Goal: Task Accomplishment & Management: Manage account settings

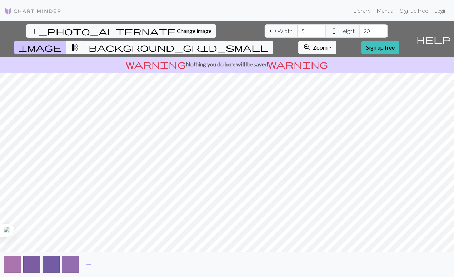
click at [400, 41] on link "Sign up free" at bounding box center [381, 48] width 38 height 14
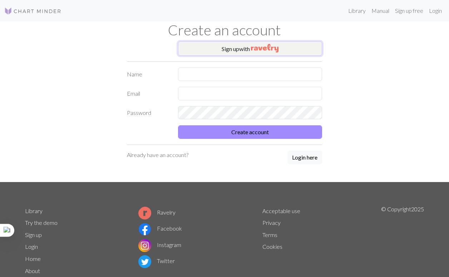
click at [299, 50] on button "Sign up with" at bounding box center [250, 48] width 144 height 14
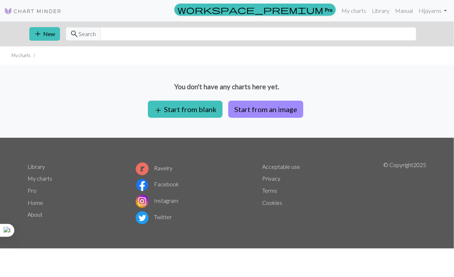
click at [23, 60] on ul "My charts" at bounding box center [227, 55] width 454 height 18
click at [352, 15] on link "My charts" at bounding box center [354, 11] width 30 height 14
click at [356, 13] on link "My charts" at bounding box center [354, 11] width 30 height 14
